Goal: Find specific page/section: Find specific page/section

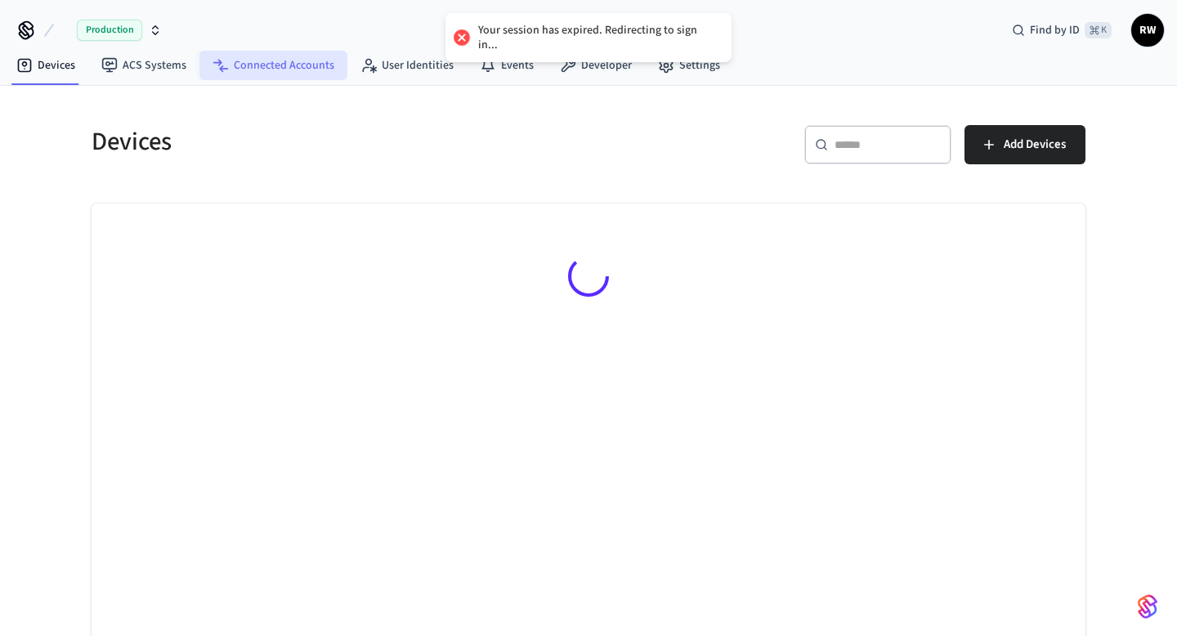
click at [307, 58] on link "Connected Accounts" at bounding box center [273, 65] width 148 height 29
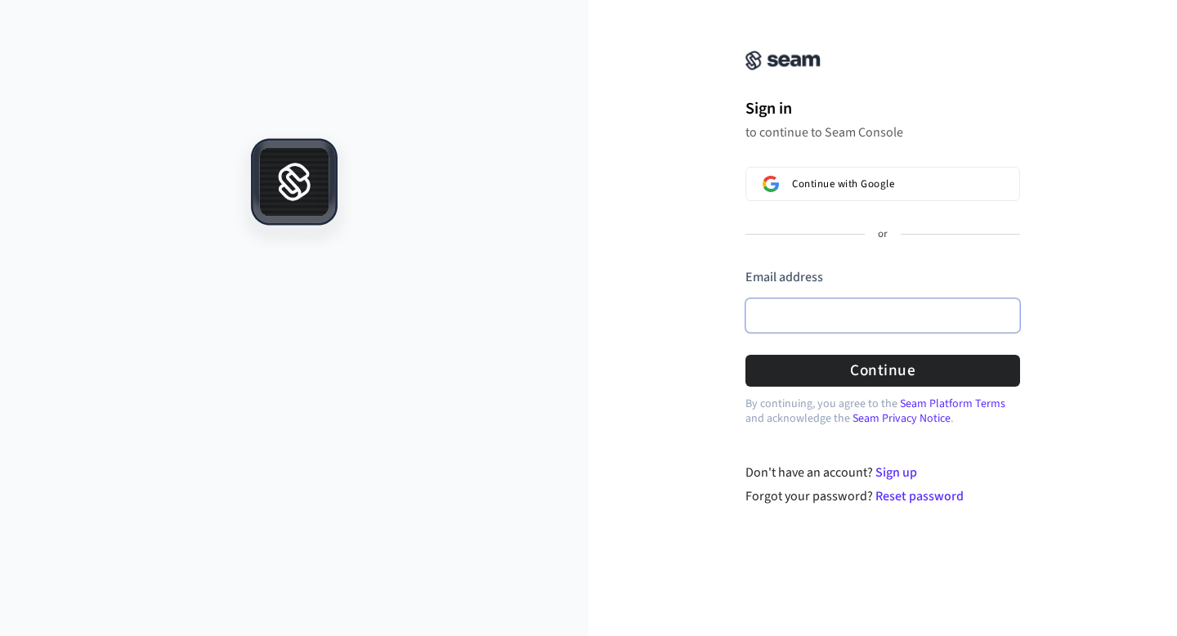
click at [801, 305] on input "Email address" at bounding box center [883, 315] width 275 height 34
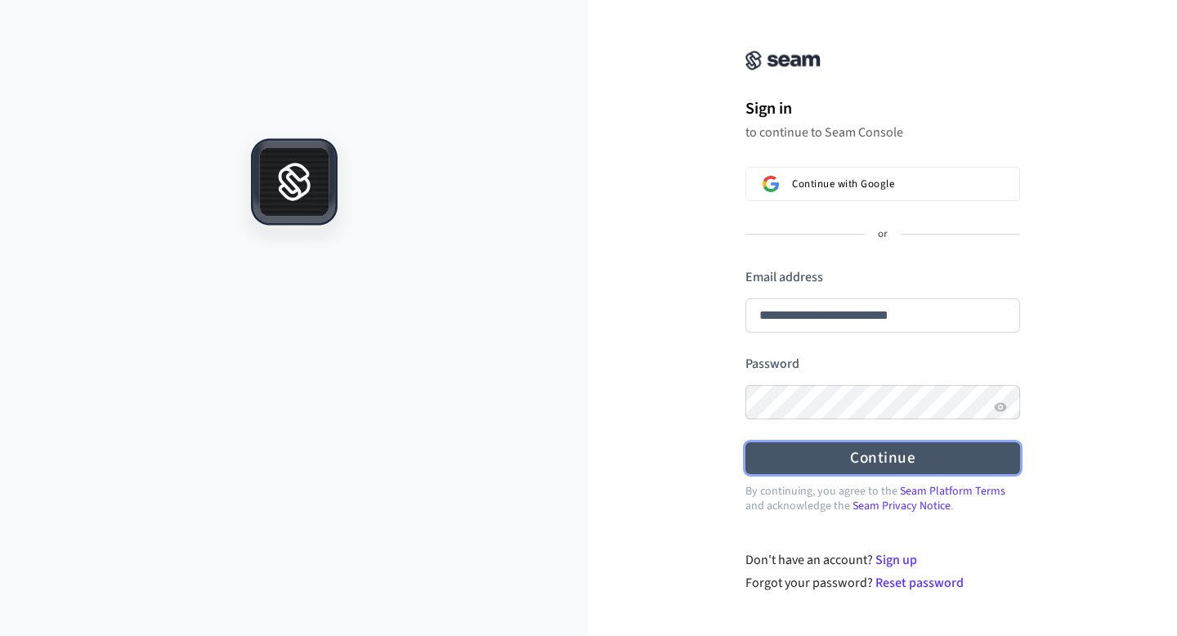
click at [834, 461] on button "Continue" at bounding box center [883, 458] width 275 height 32
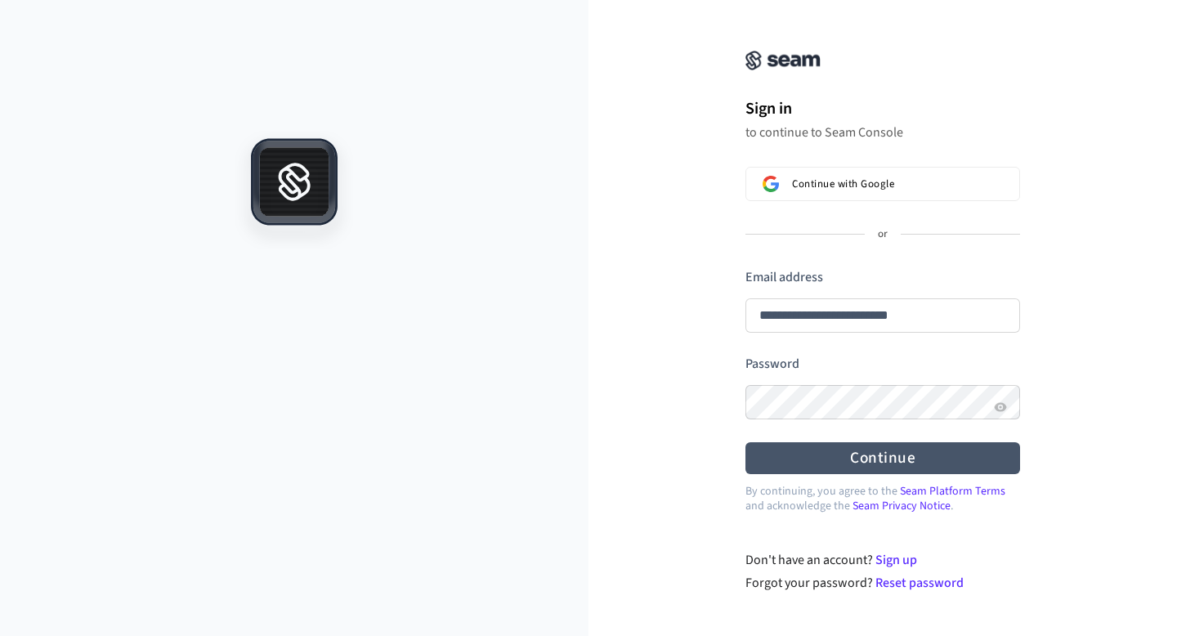
type input "**********"
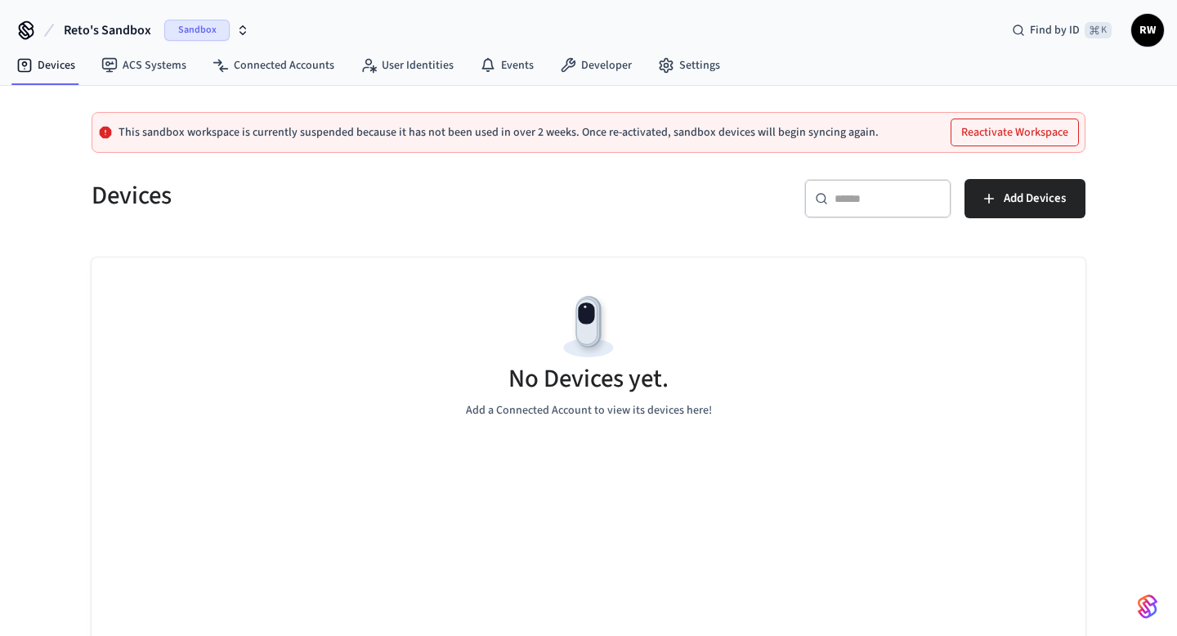
click at [184, 31] on span "Sandbox" at bounding box center [196, 30] width 65 height 21
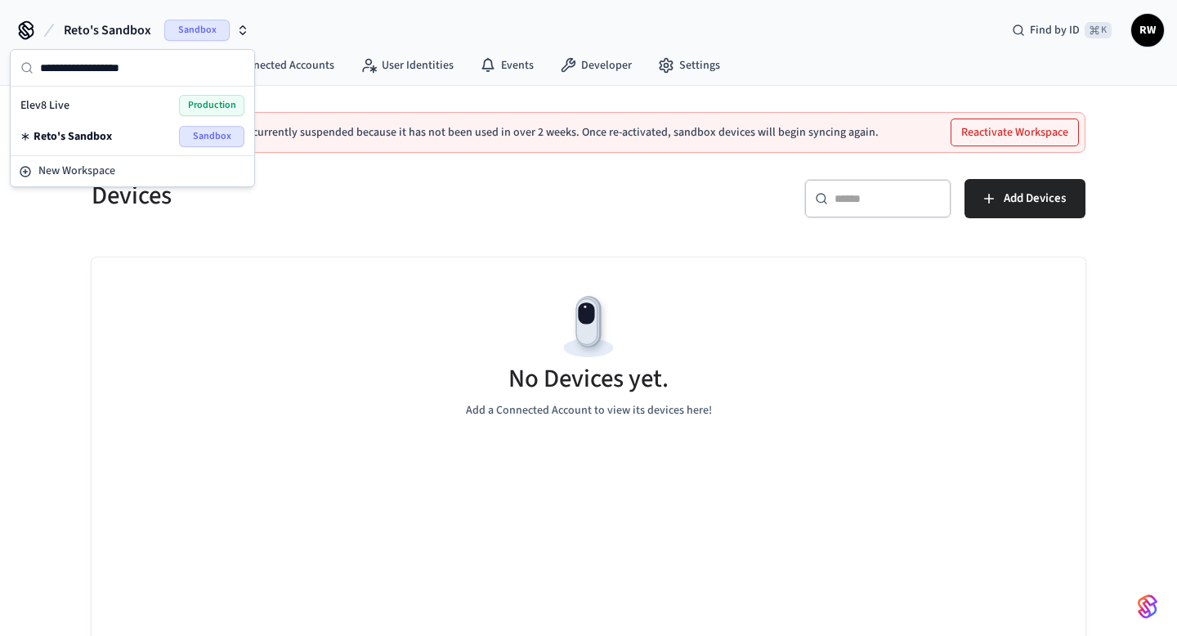
click at [179, 106] on span "Production" at bounding box center [211, 105] width 65 height 21
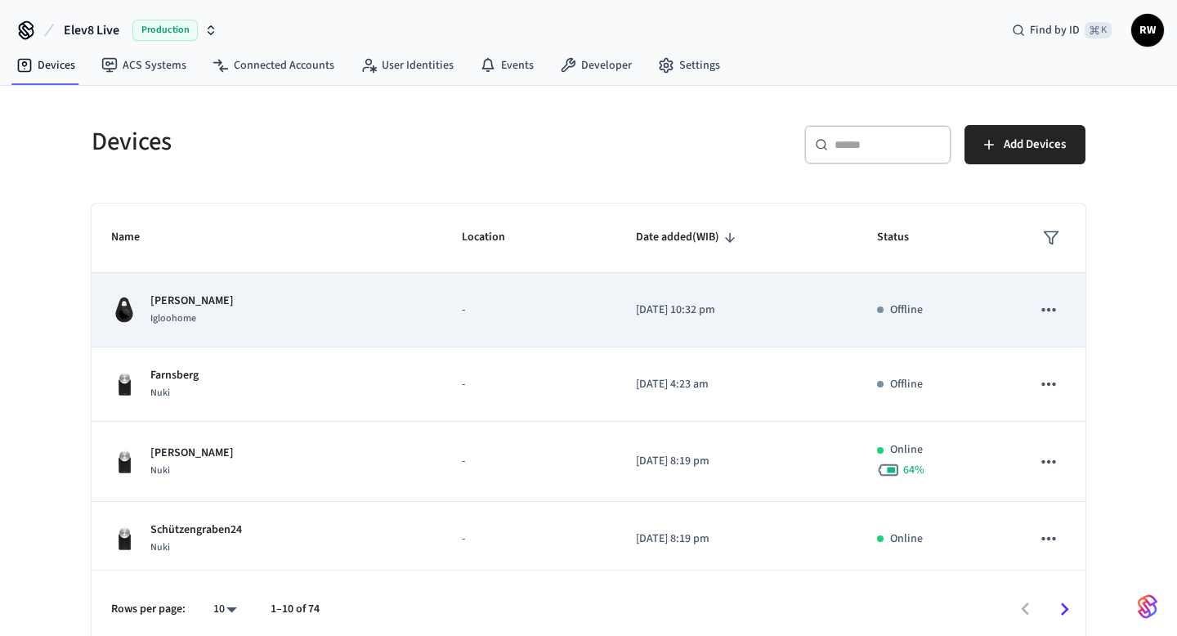
click at [445, 329] on td "-" at bounding box center [529, 310] width 174 height 74
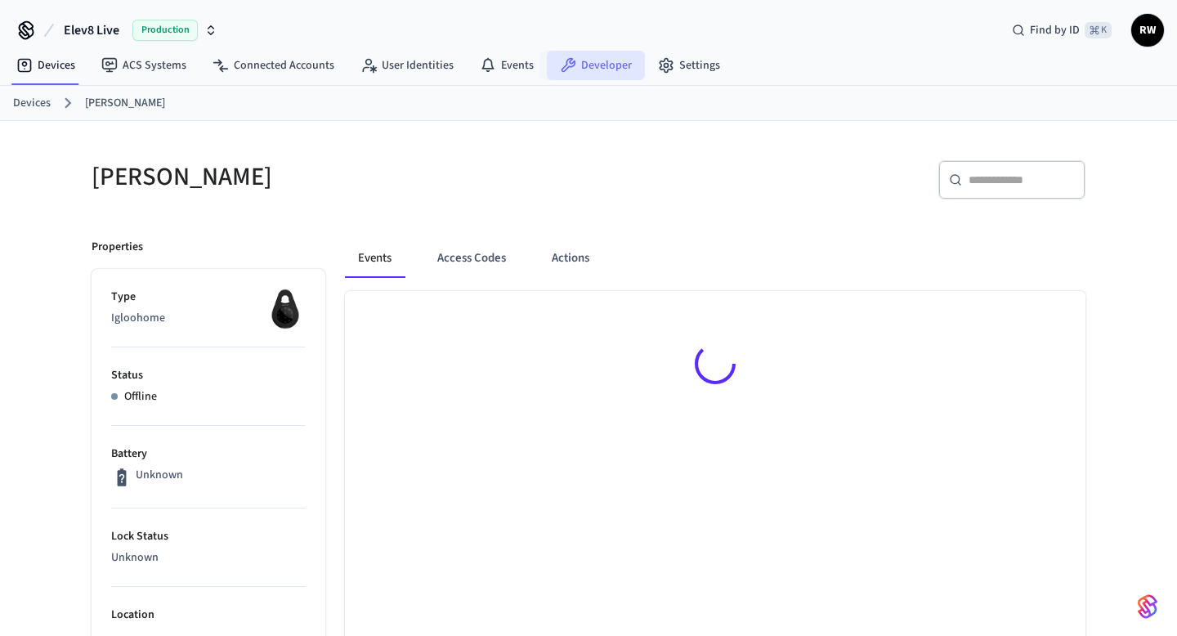
click at [566, 72] on icon at bounding box center [568, 65] width 16 height 16
click at [305, 63] on link "Connected Accounts" at bounding box center [273, 65] width 148 height 29
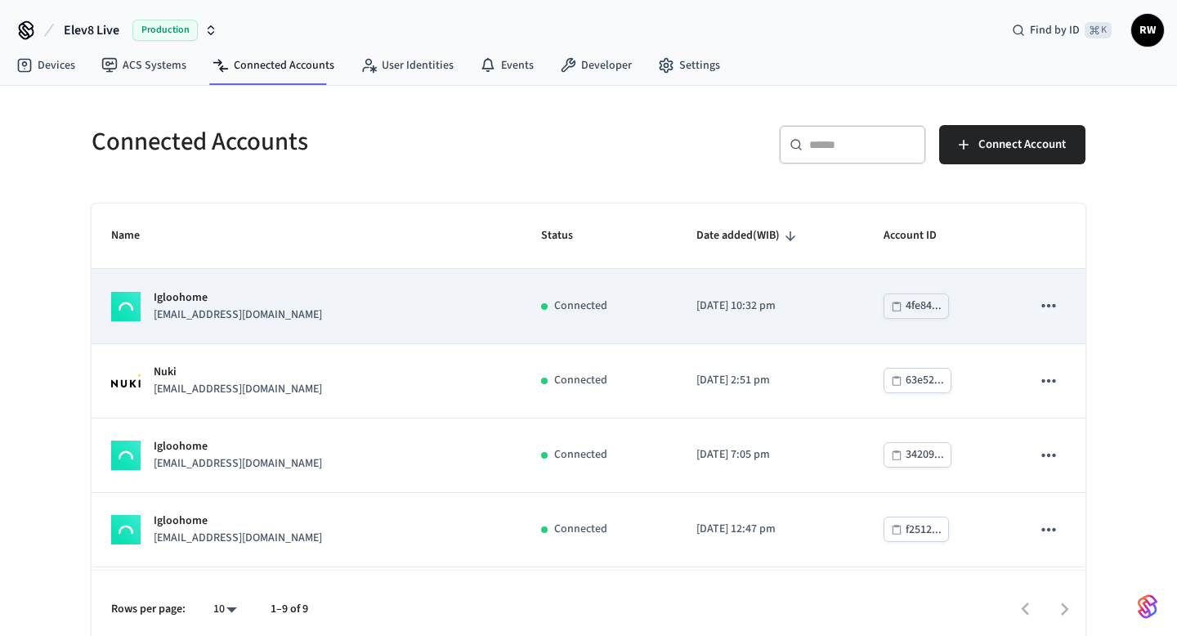
click at [792, 304] on p "2025/09/13 at 10:32 pm" at bounding box center [770, 306] width 148 height 17
click at [784, 307] on p "2025/09/13 at 10:32 pm" at bounding box center [770, 306] width 148 height 17
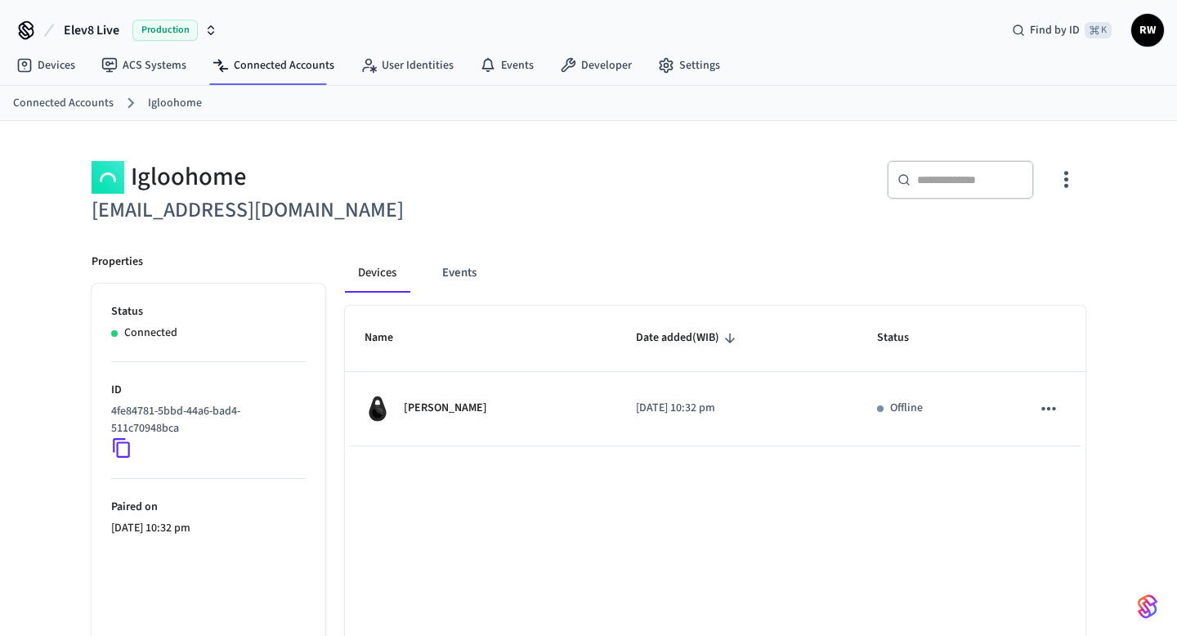
click at [119, 443] on icon at bounding box center [121, 448] width 17 height 20
click at [576, 74] on link "Developer" at bounding box center [596, 65] width 98 height 29
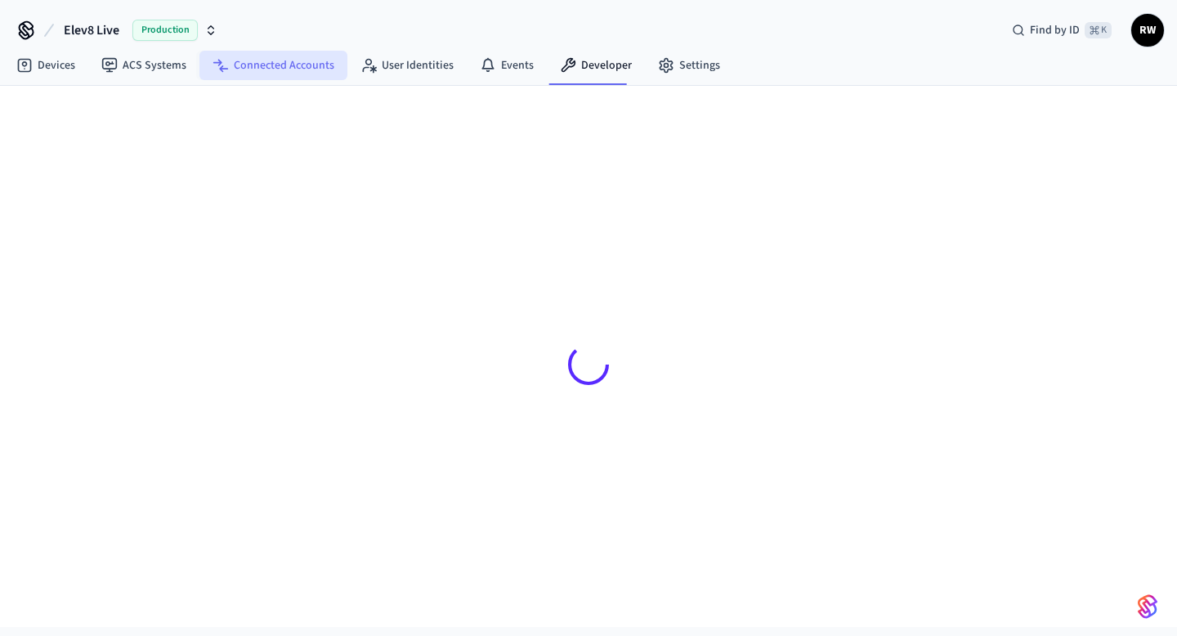
click at [309, 68] on link "Connected Accounts" at bounding box center [273, 65] width 148 height 29
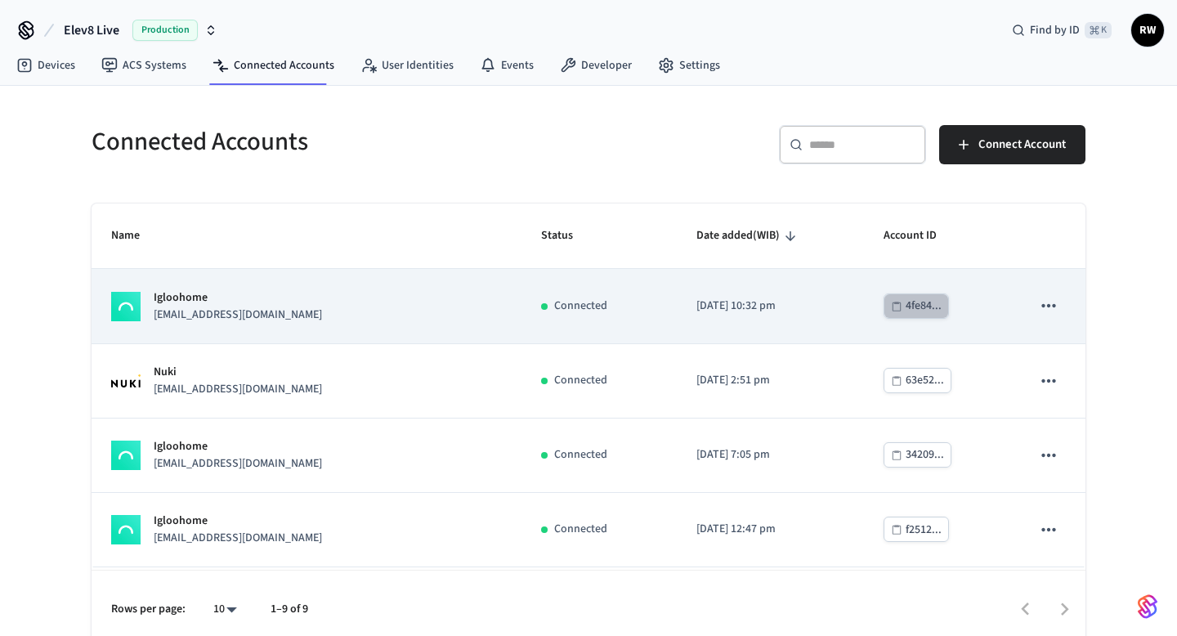
click at [915, 297] on div "4fe84..." at bounding box center [924, 306] width 36 height 20
click at [906, 309] on div "4fe84..." at bounding box center [924, 306] width 36 height 20
click at [1042, 309] on icon "sticky table" at bounding box center [1048, 305] width 21 height 21
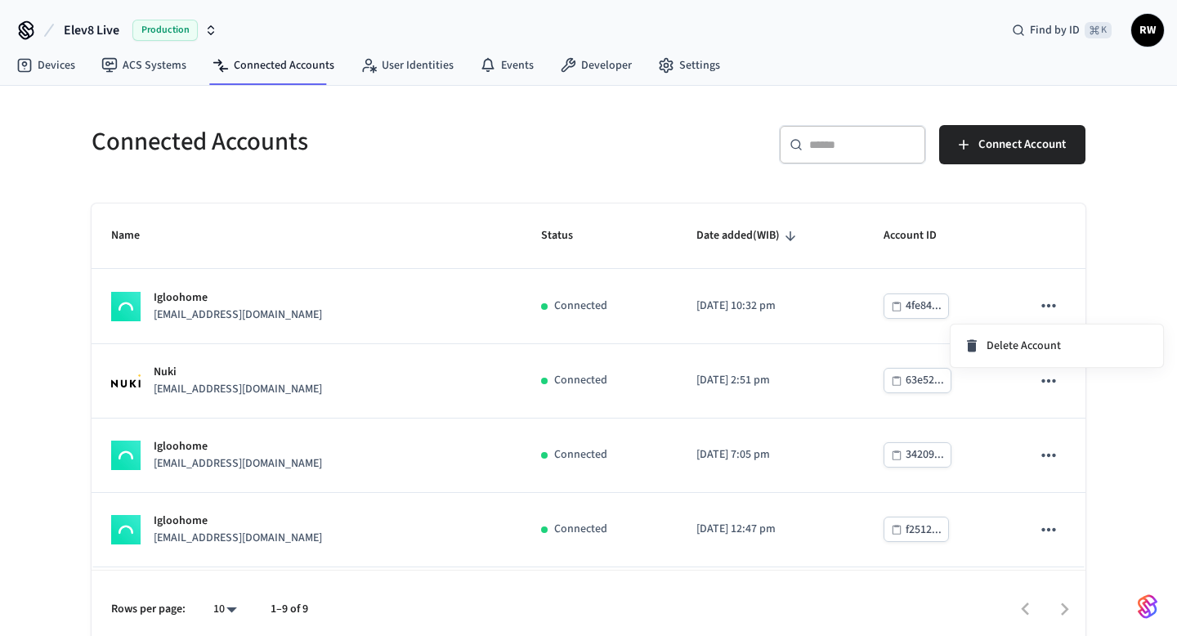
click at [1019, 257] on div at bounding box center [588, 318] width 1177 height 636
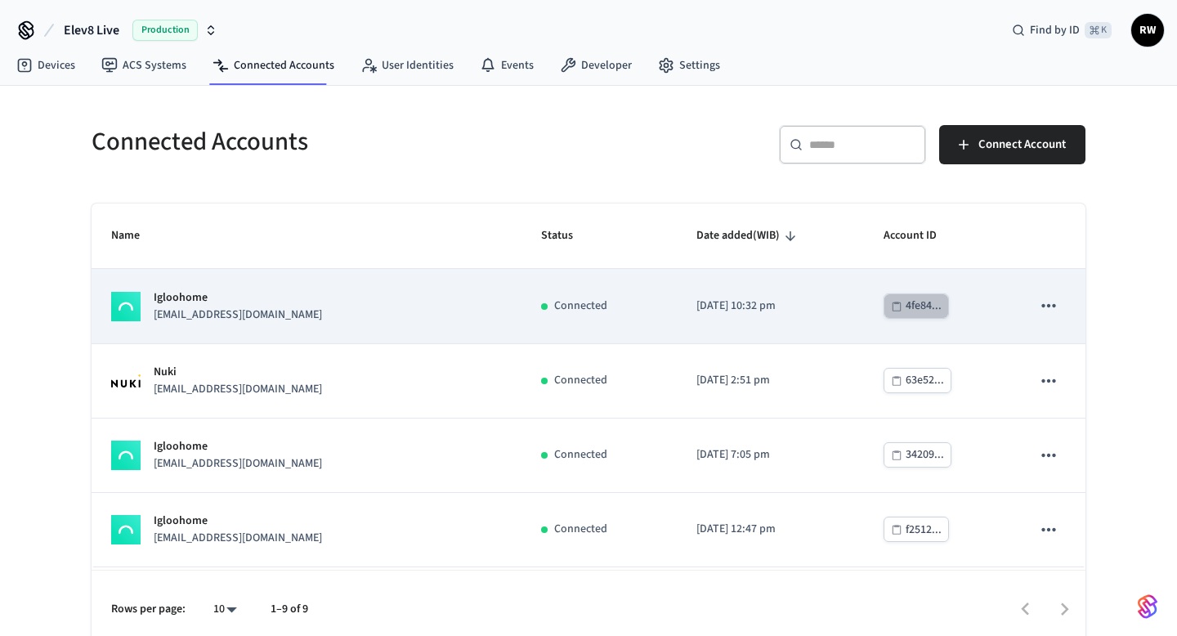
click at [906, 301] on div "4fe84..." at bounding box center [924, 306] width 36 height 20
click at [577, 305] on div "Connected" at bounding box center [599, 306] width 116 height 17
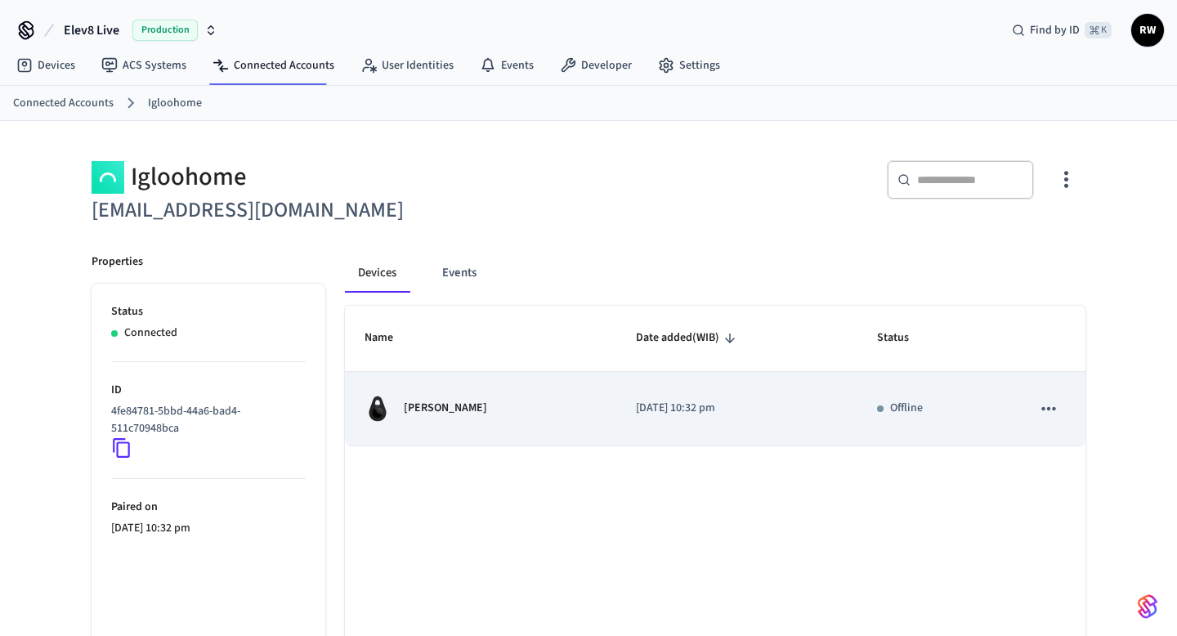
click at [685, 393] on td "2025/09/13 at 10:32 pm" at bounding box center [736, 409] width 241 height 74
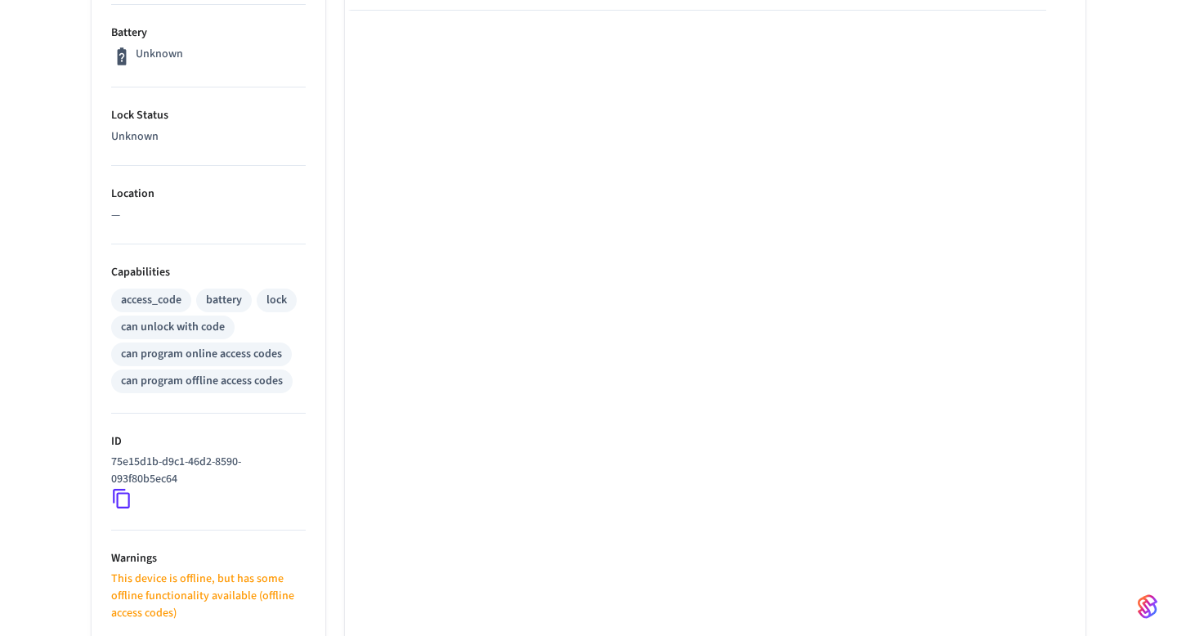
scroll to position [499, 0]
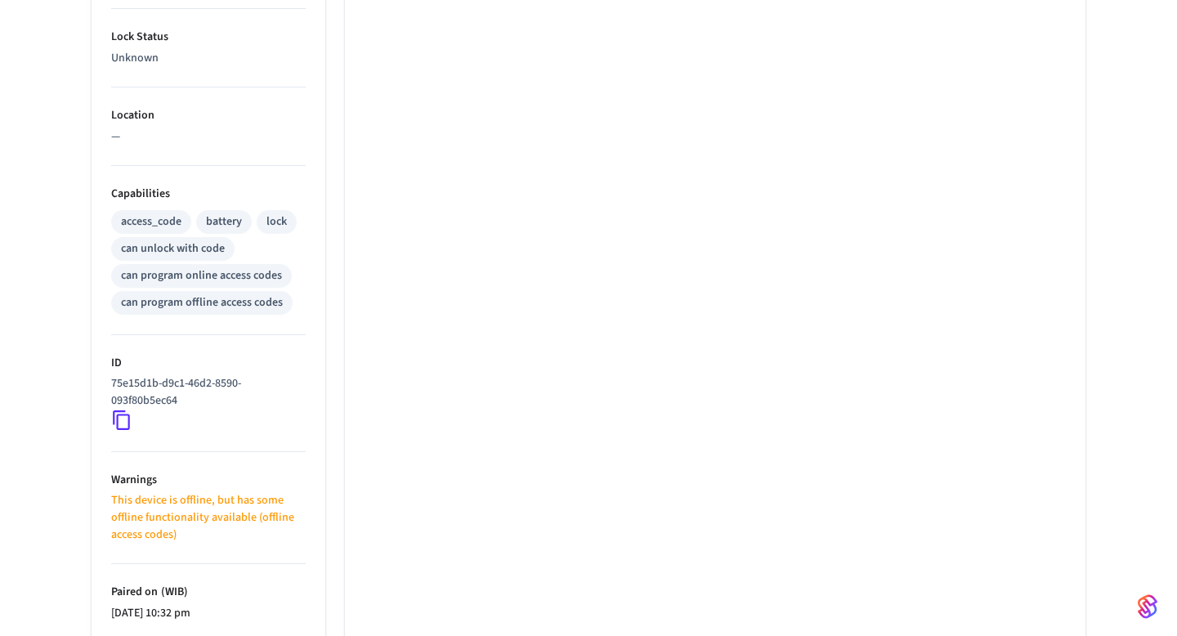
click at [206, 392] on p "75e15d1b-d9c1-46d2-8590-093f80b5ec64" at bounding box center [205, 392] width 188 height 34
copy div "75e15d1b-d9c1-46d2-8590-093f80b5ec64"
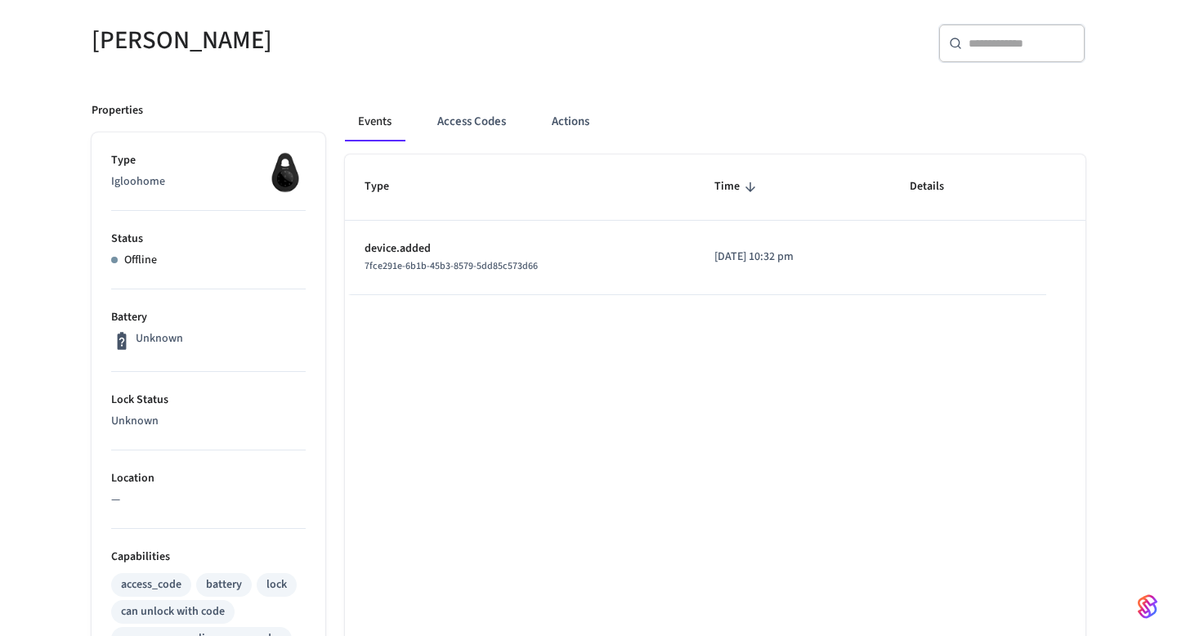
scroll to position [0, 0]
